Goal: Task Accomplishment & Management: Use online tool/utility

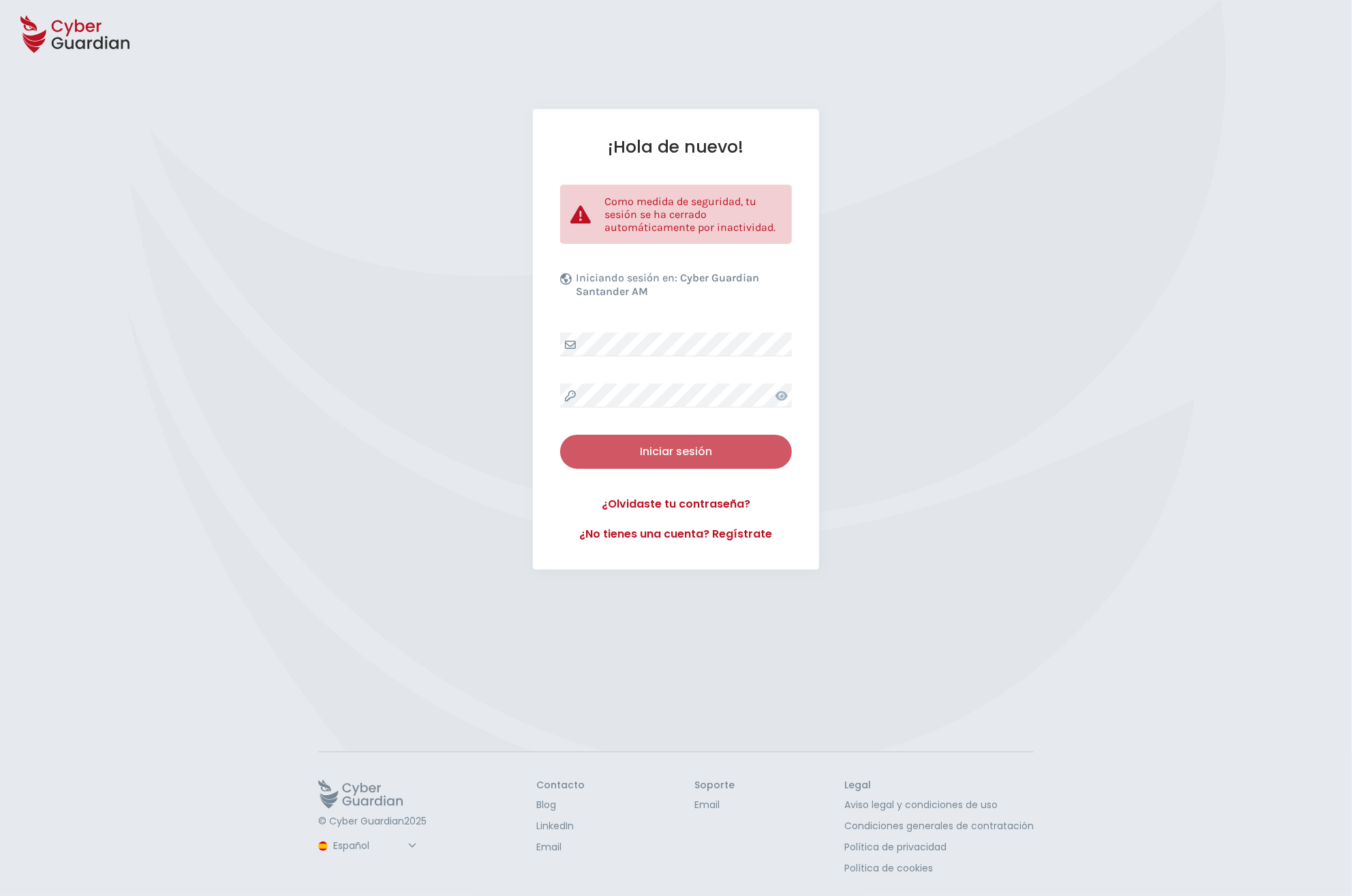
click at [629, 444] on div "Iniciar sesión" at bounding box center [675, 452] width 211 height 17
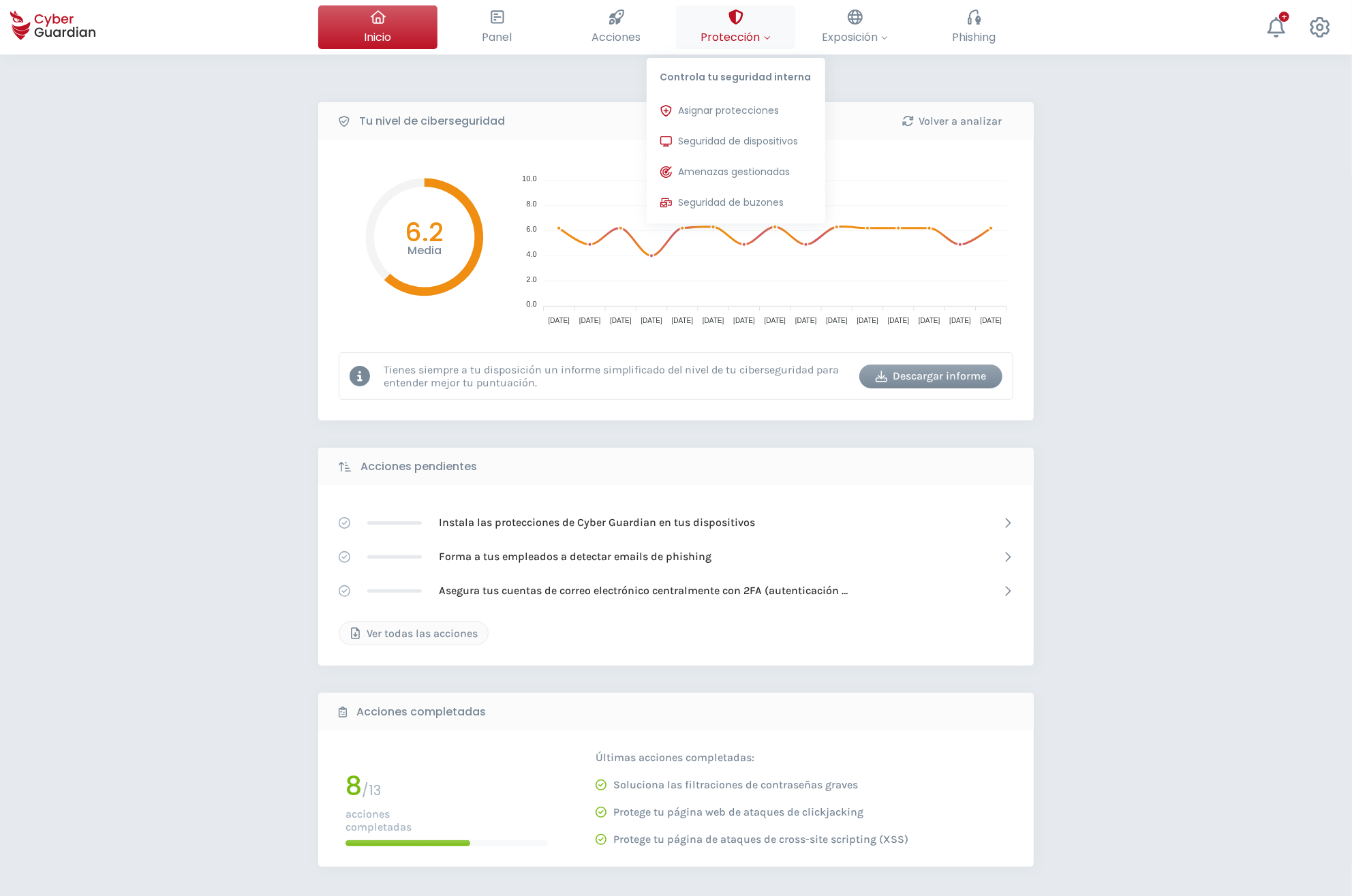
click at [735, 39] on span "Protección" at bounding box center [735, 37] width 69 height 17
click at [705, 143] on span "Seguridad de dispositivos" at bounding box center [739, 142] width 120 height 15
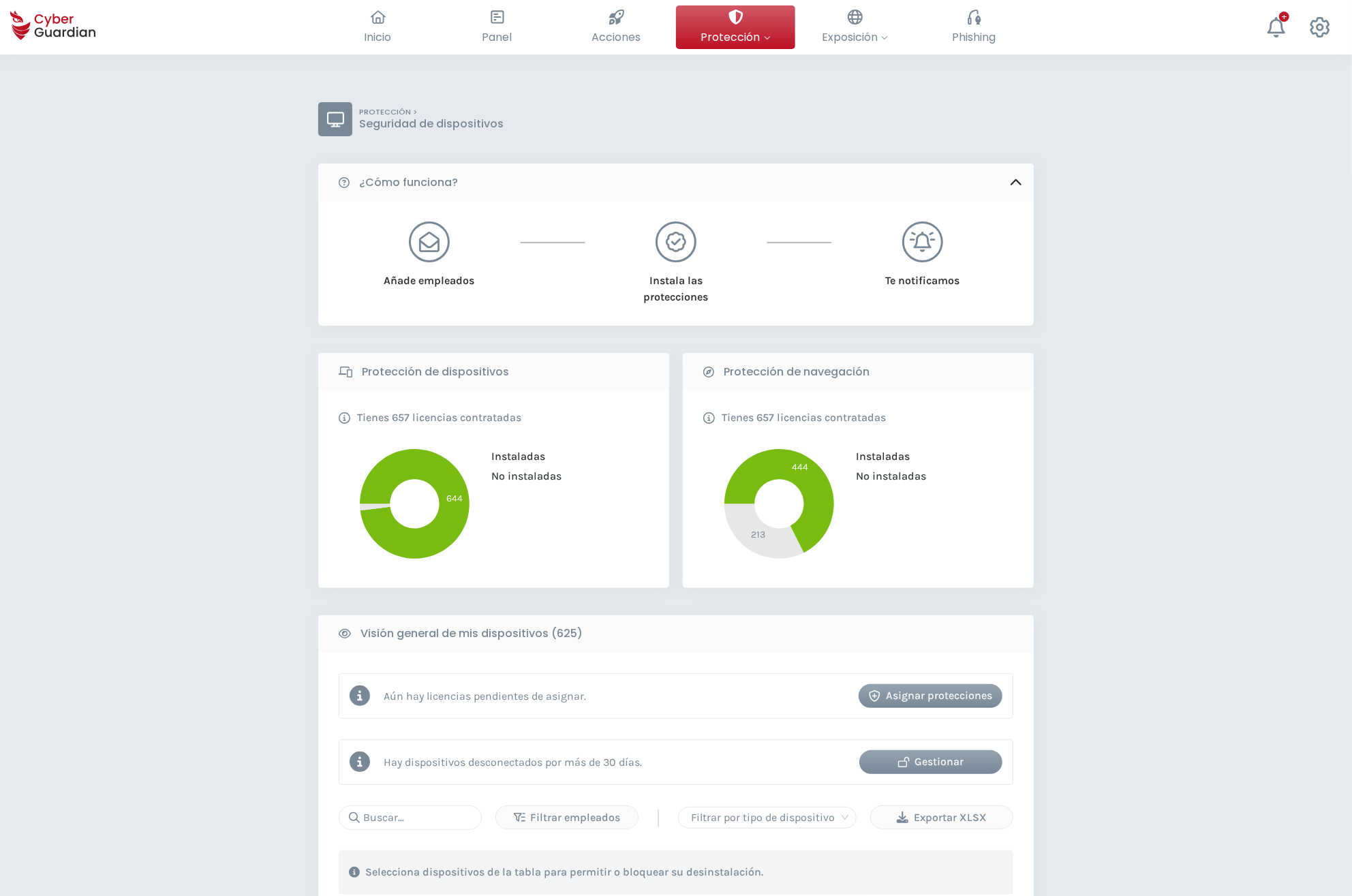
scroll to position [292, 0]
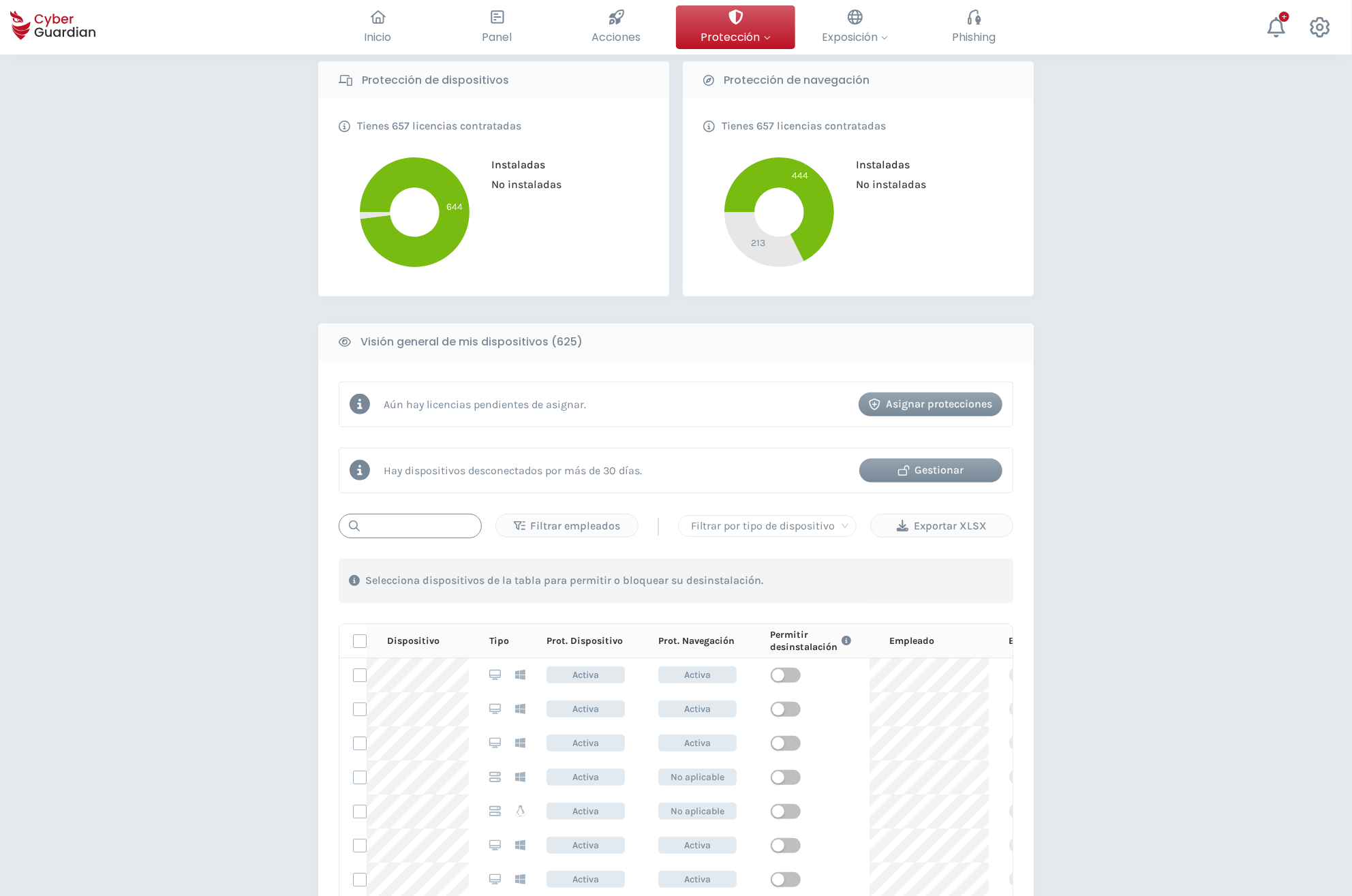
click at [395, 521] on input "text" at bounding box center [410, 526] width 143 height 25
click at [606, 527] on div "Filtrar empleados" at bounding box center [567, 526] width 122 height 17
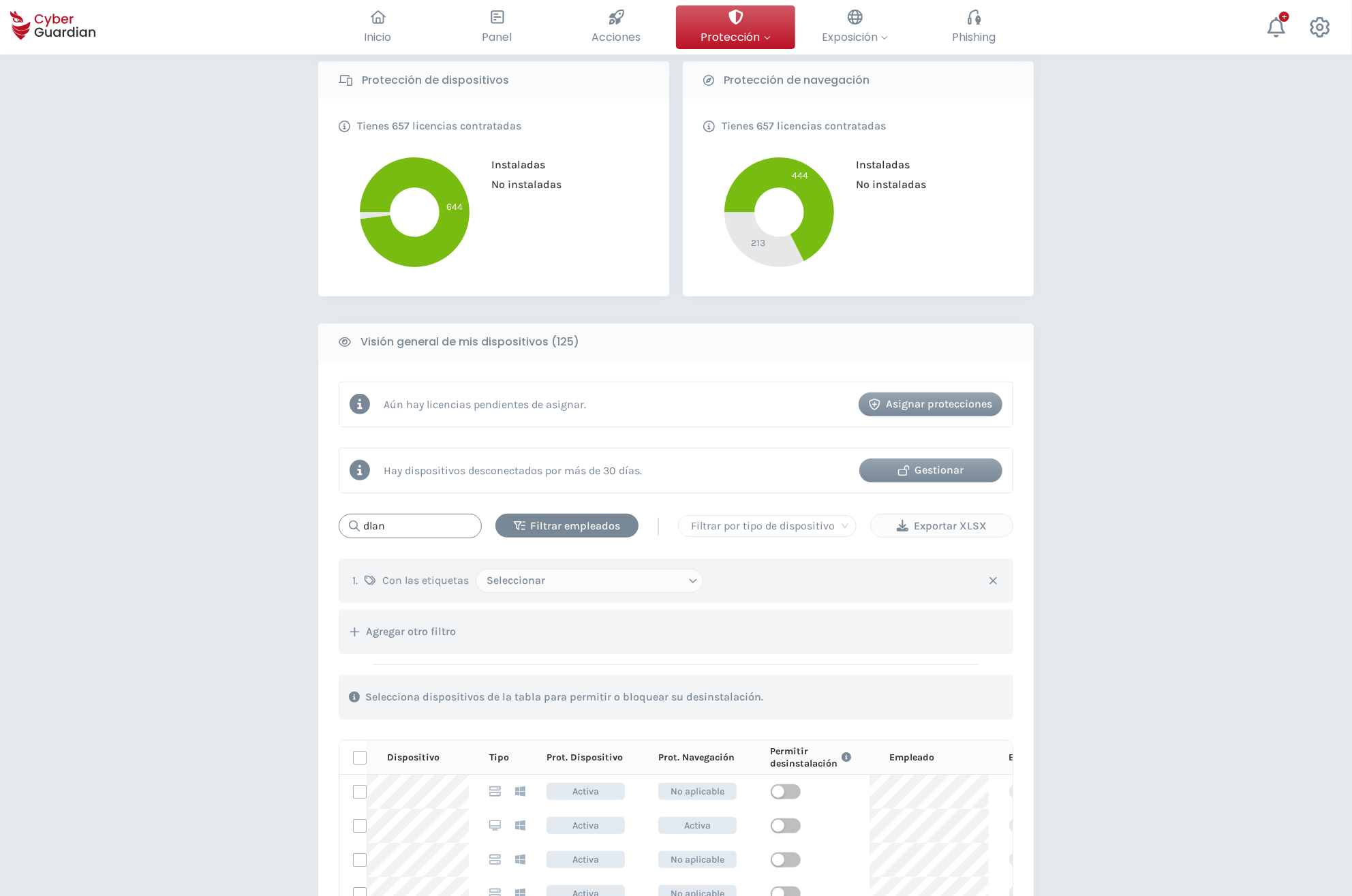
click at [404, 533] on input "dlan" at bounding box center [410, 526] width 143 height 25
type input "dlanza"
click at [946, 401] on div "Asignar protecciones" at bounding box center [930, 404] width 123 height 17
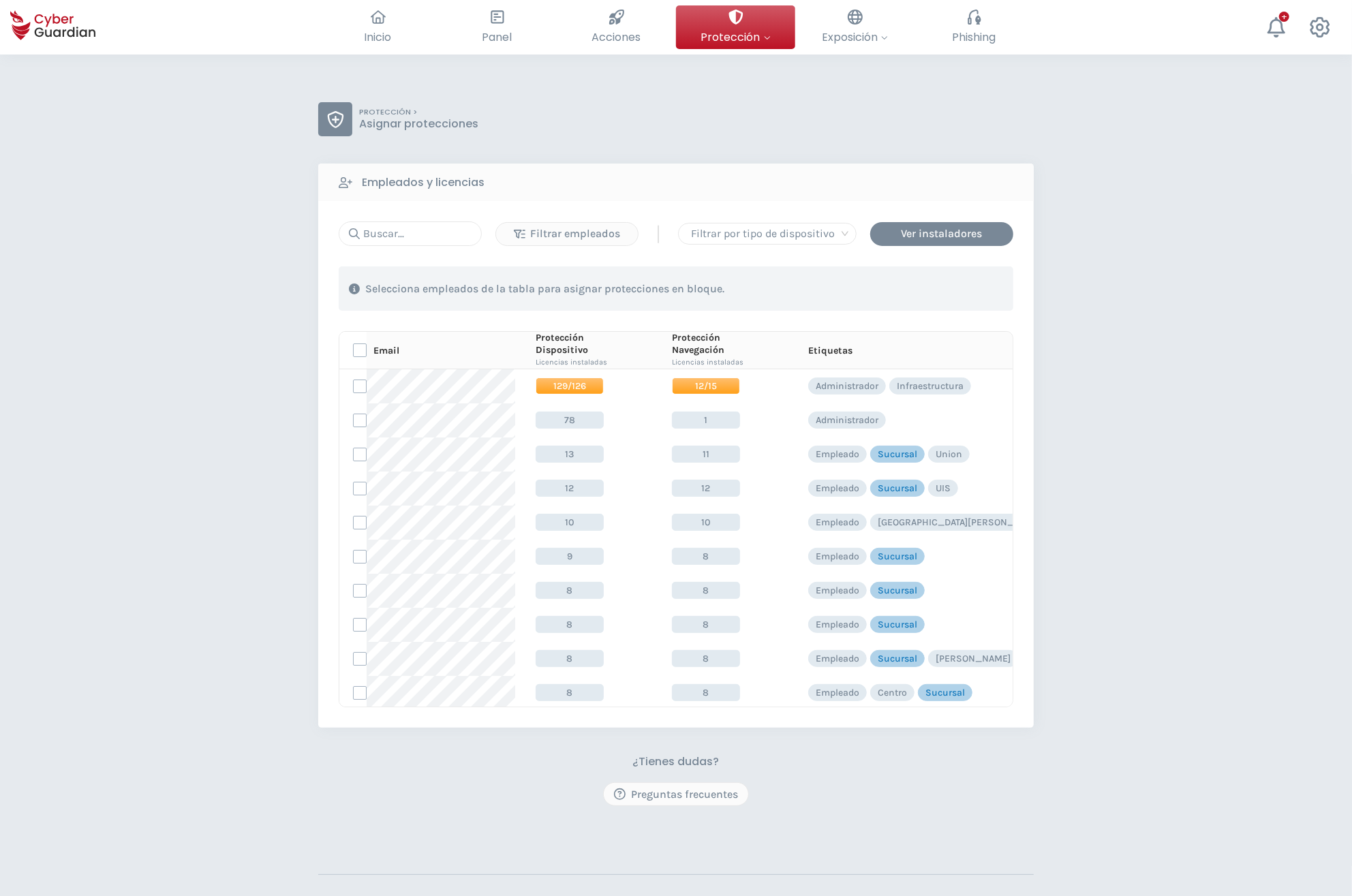
click at [1208, 321] on div "PROTECCIÓN > Asignar protecciones Empleados y licencias Filtrar empleados | Fil…" at bounding box center [676, 537] width 1352 height 965
